Goal: Check status: Check status

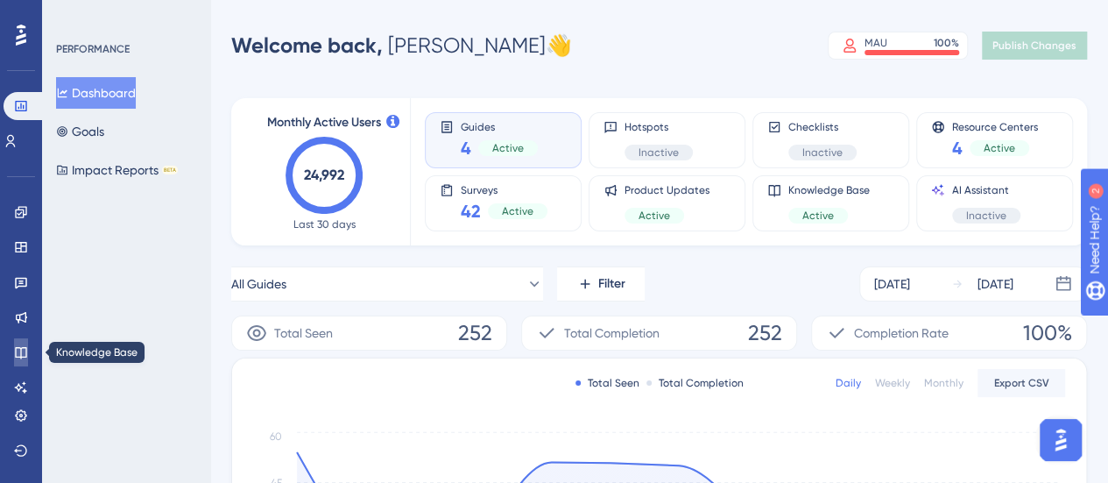
click at [14, 357] on link at bounding box center [21, 352] width 14 height 28
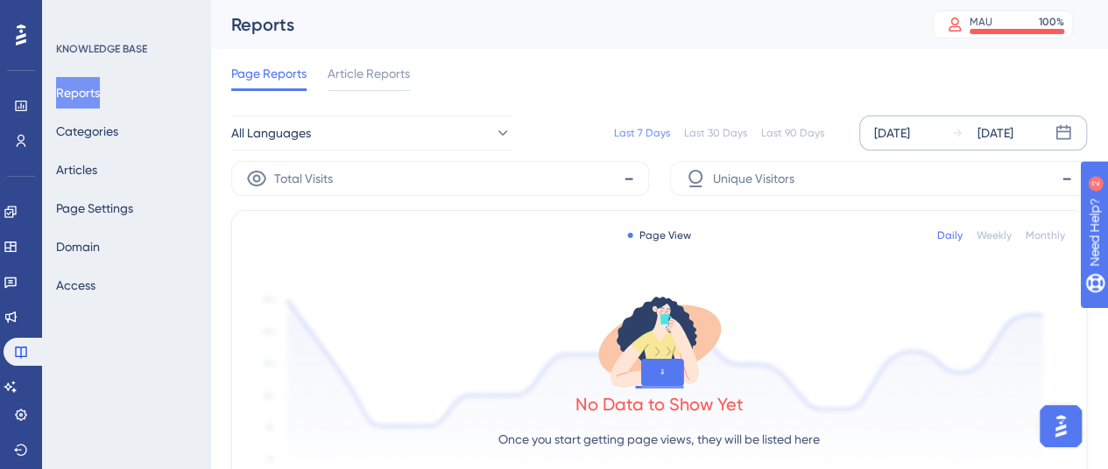
click at [910, 129] on div "[DATE]" at bounding box center [892, 133] width 36 height 21
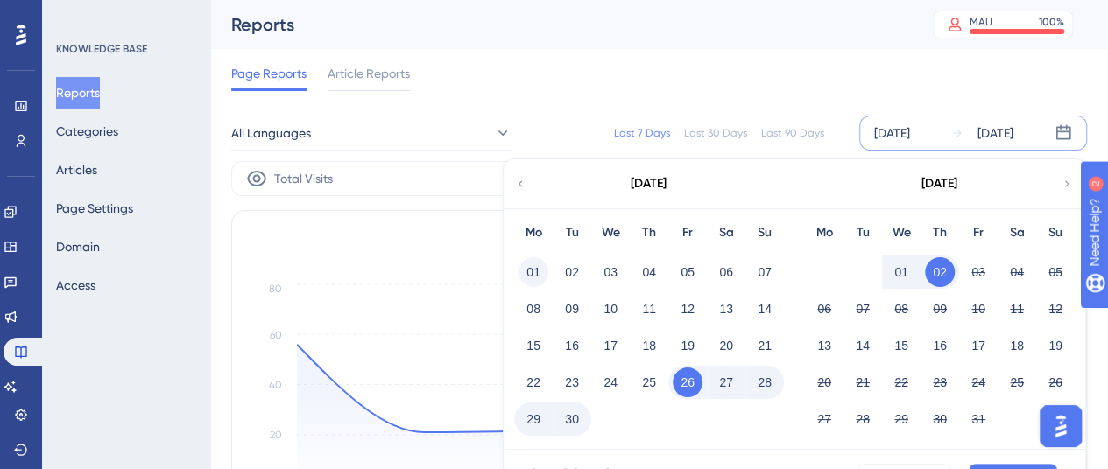
click at [544, 260] on div "01" at bounding box center [533, 272] width 39 height 33
click at [530, 272] on button "01" at bounding box center [533, 272] width 30 height 30
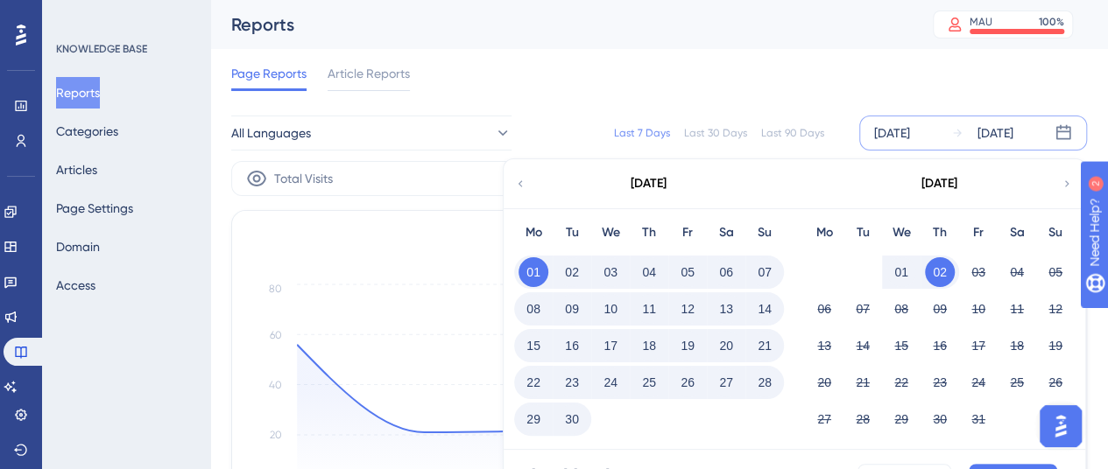
click at [580, 421] on button "30" at bounding box center [572, 420] width 30 height 30
click at [984, 466] on button "Apply" at bounding box center [1013, 478] width 88 height 28
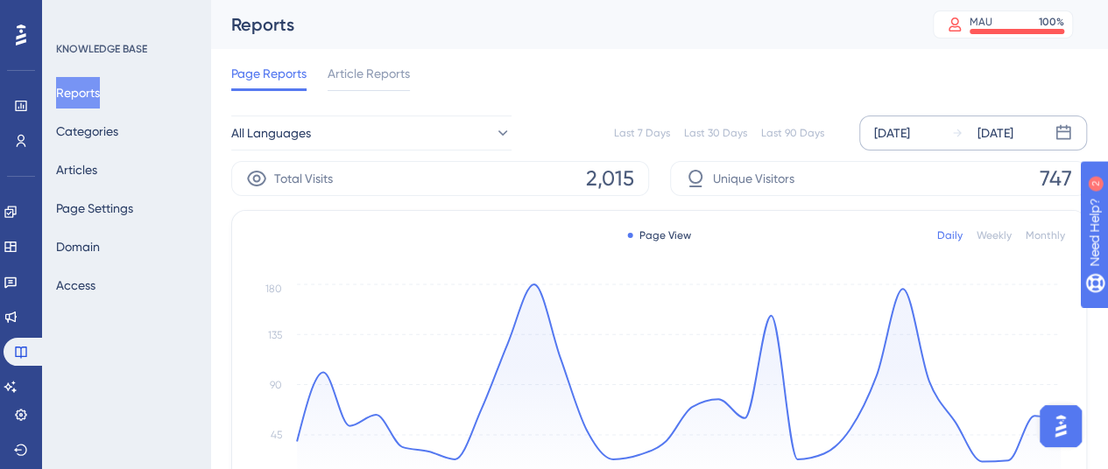
click at [910, 126] on div "[DATE]" at bounding box center [892, 133] width 36 height 21
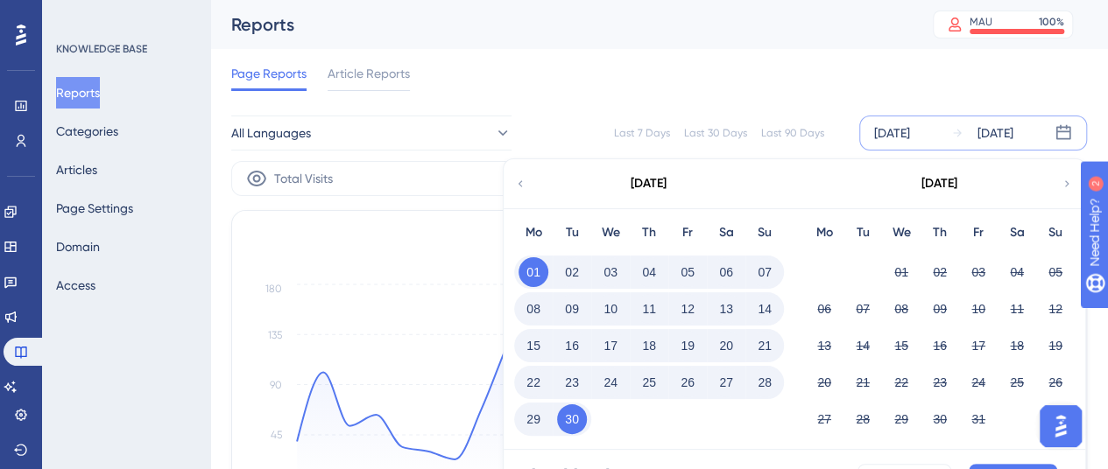
click at [900, 132] on div "[DATE]" at bounding box center [892, 133] width 36 height 21
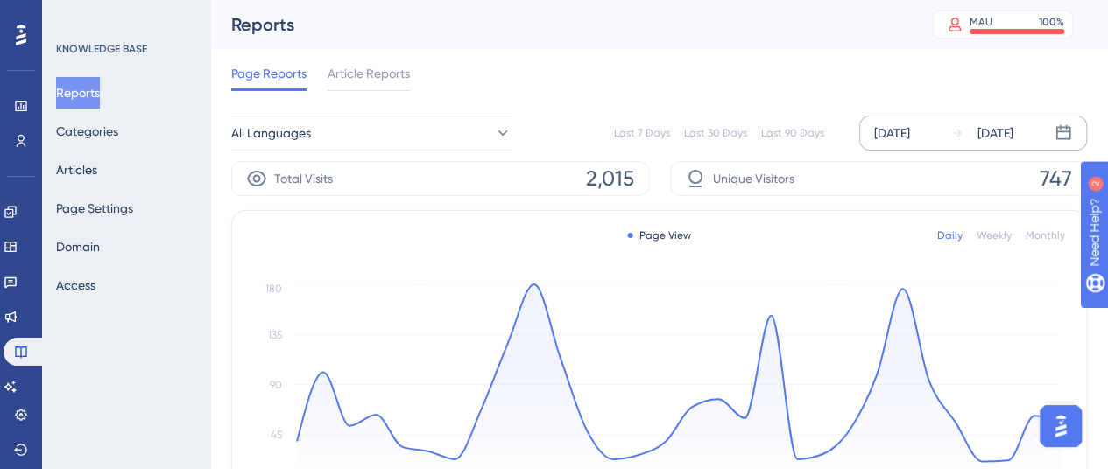
click at [900, 132] on div "[DATE]" at bounding box center [892, 133] width 36 height 21
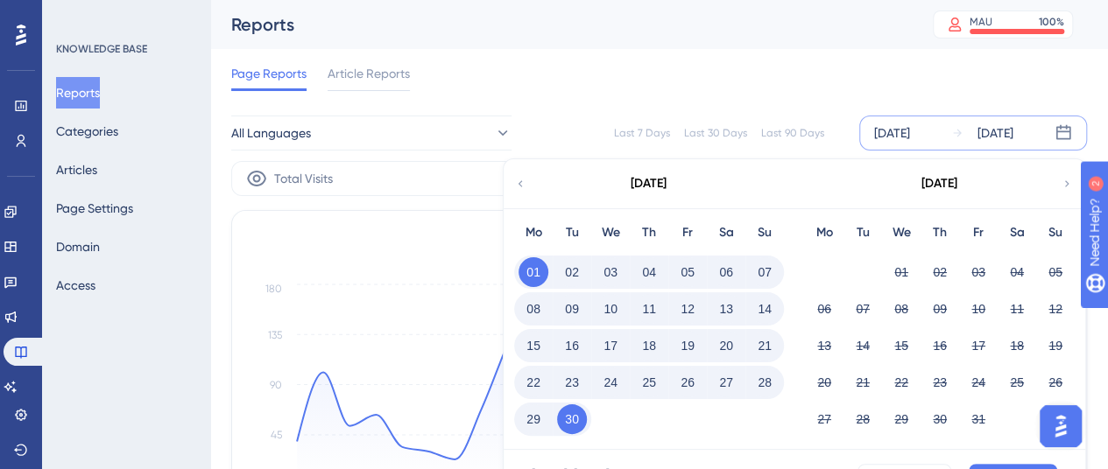
click at [571, 423] on button "30" at bounding box center [572, 420] width 30 height 30
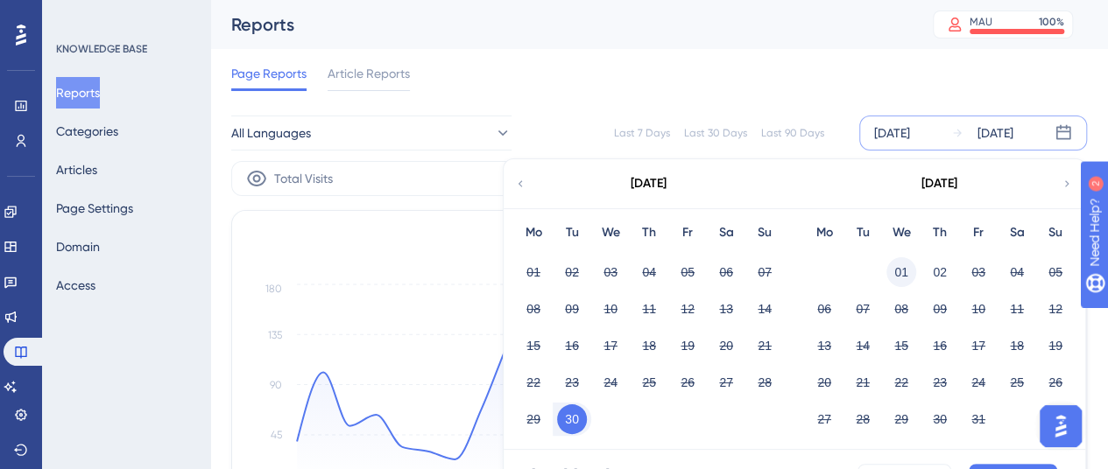
click at [897, 283] on button "01" at bounding box center [901, 272] width 30 height 30
click at [898, 276] on button "01" at bounding box center [901, 272] width 30 height 30
click at [640, 254] on div "01 02 03 04 05" at bounding box center [649, 270] width 270 height 37
click at [658, 271] on button "02" at bounding box center [649, 272] width 30 height 30
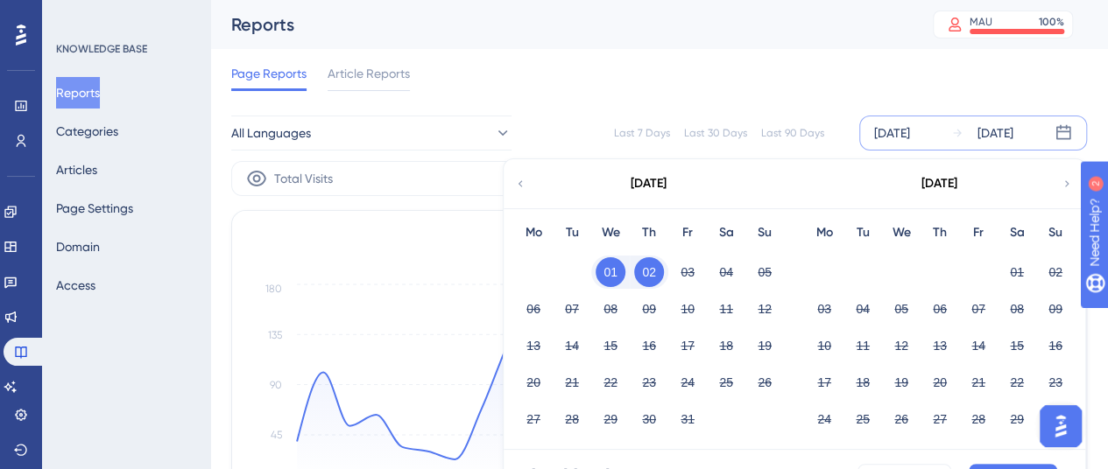
click at [981, 462] on div "[DATE] - [DATE] Cancel Apply" at bounding box center [795, 478] width 582 height 56
click at [983, 464] on button "Apply" at bounding box center [1013, 478] width 88 height 28
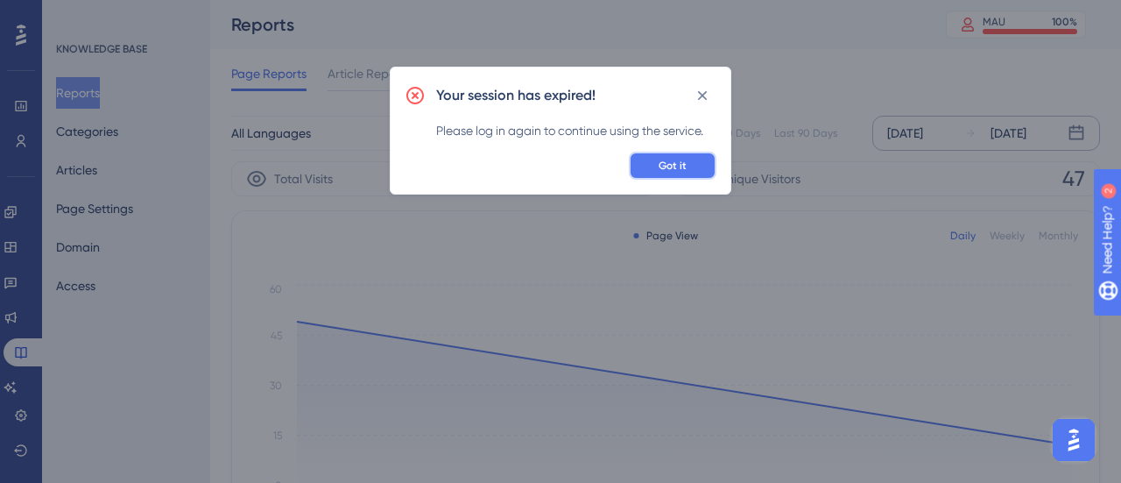
click at [643, 162] on button "Got it" at bounding box center [673, 166] width 88 height 28
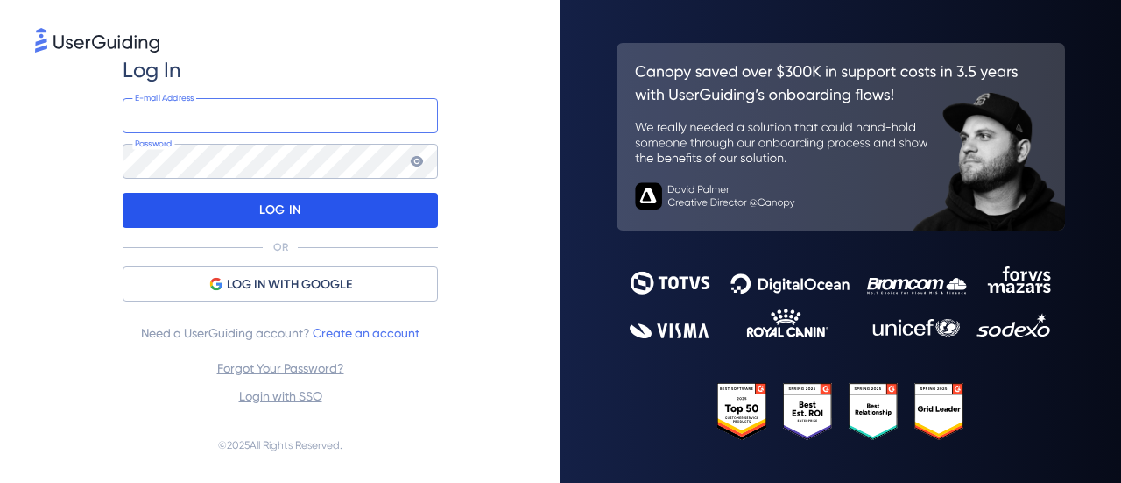
type input "isabela.nalmeida@totvs.com.br"
click at [235, 222] on div "LOG IN" at bounding box center [280, 210] width 315 height 35
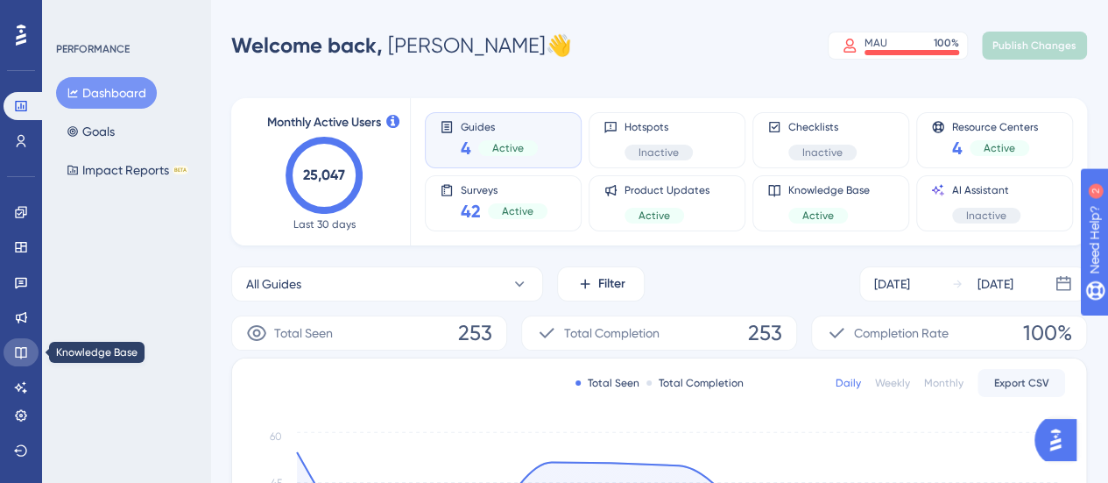
click at [12, 343] on link at bounding box center [21, 352] width 35 height 28
